Goal: Check status: Check status

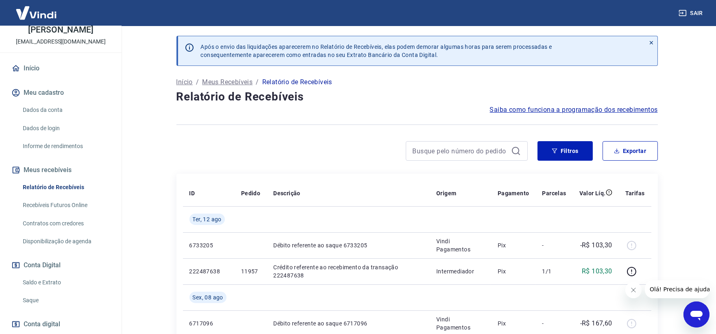
scroll to position [90, 0]
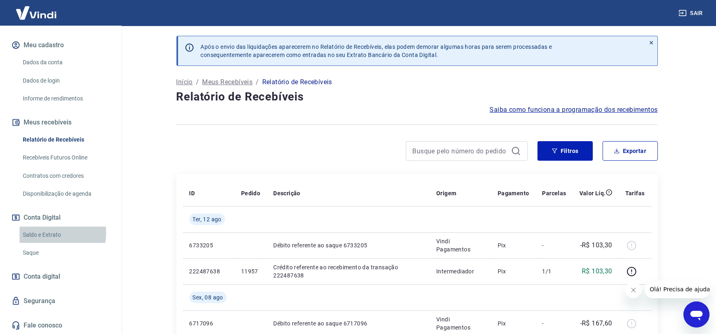
click at [35, 232] on link "Saldo e Extrato" at bounding box center [66, 234] width 92 height 17
